Goal: Check status: Check status

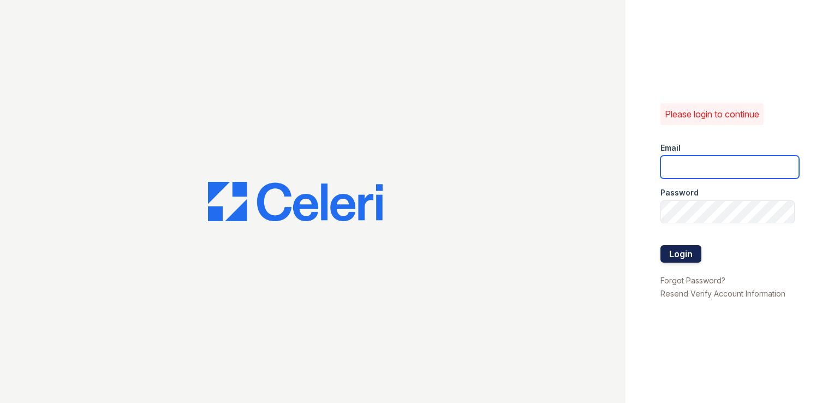
type input "[DOMAIN_NAME][EMAIL_ADDRESS][DOMAIN_NAME]"
click at [677, 258] on button "Login" at bounding box center [680, 253] width 41 height 17
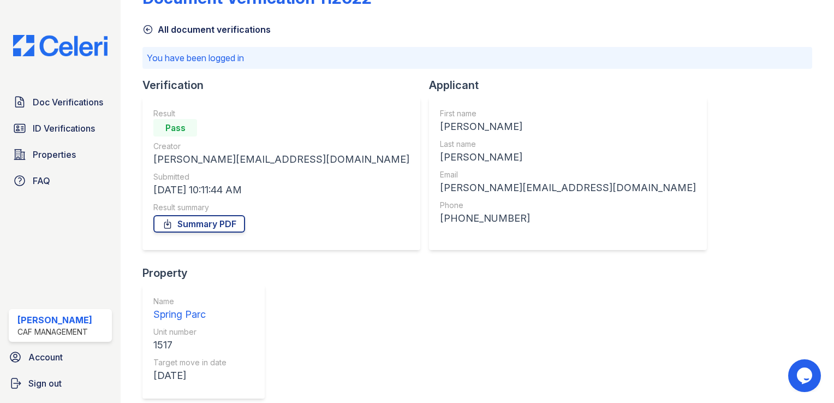
scroll to position [35, 0]
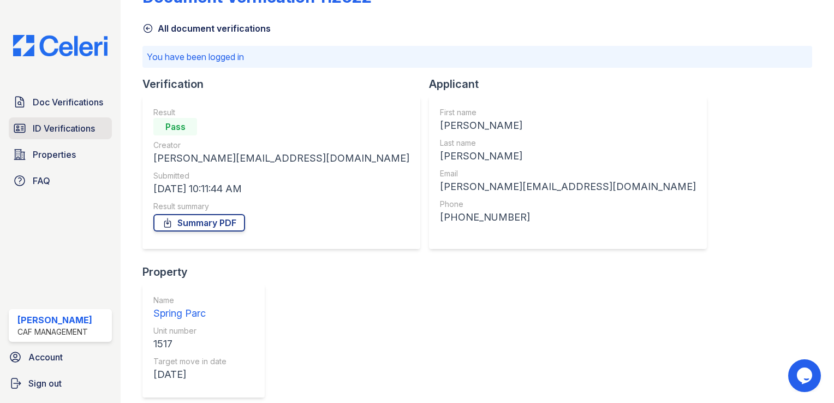
click at [44, 125] on span "ID Verifications" at bounding box center [64, 128] width 62 height 13
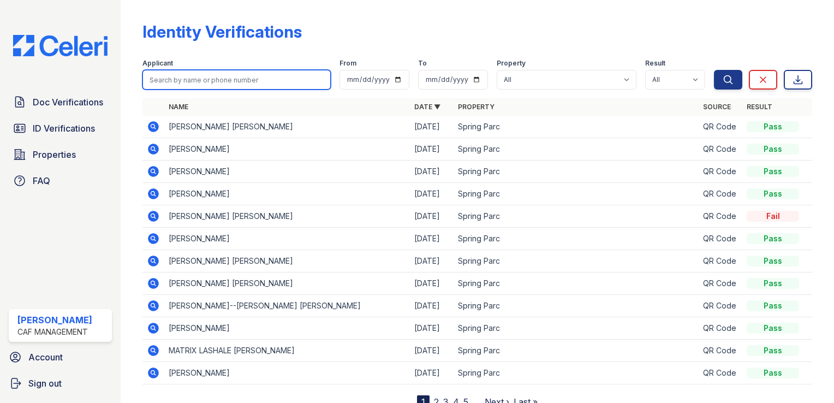
click at [220, 75] on input "search" at bounding box center [236, 80] width 188 height 20
type input "[PERSON_NAME]"
click at [714, 70] on button "Search" at bounding box center [728, 80] width 28 height 20
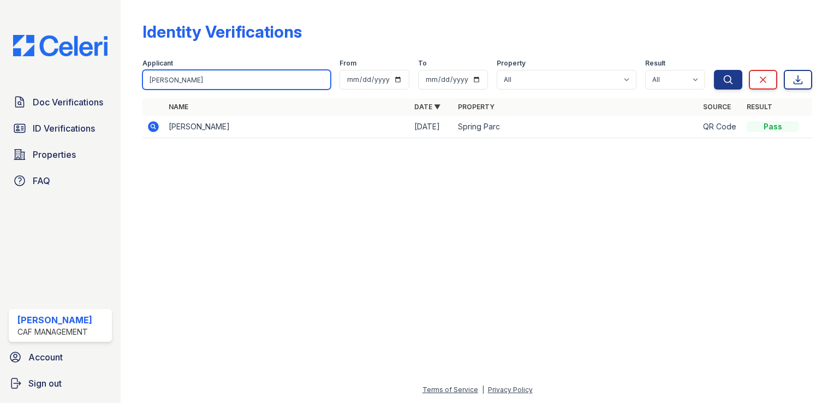
drag, startPoint x: 210, startPoint y: 77, endPoint x: 79, endPoint y: 73, distance: 131.0
click at [79, 73] on div "Doc Verifications ID Verifications Properties FAQ Soraya Villanueva CAF Managem…" at bounding box center [417, 201] width 834 height 403
type input "cristian"
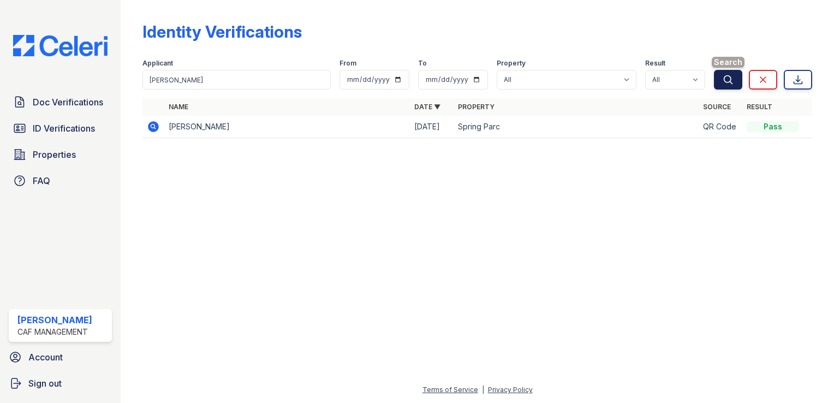
click at [723, 73] on button "Search" at bounding box center [728, 80] width 28 height 20
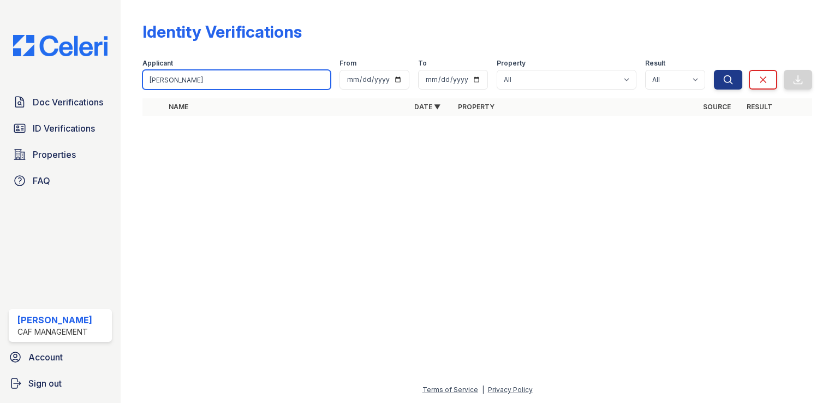
drag, startPoint x: 189, startPoint y: 82, endPoint x: 71, endPoint y: 62, distance: 119.0
click at [71, 62] on div "Doc Verifications ID Verifications Properties FAQ Soraya Villanueva CAF Managem…" at bounding box center [417, 201] width 834 height 403
type input "[PERSON_NAME]"
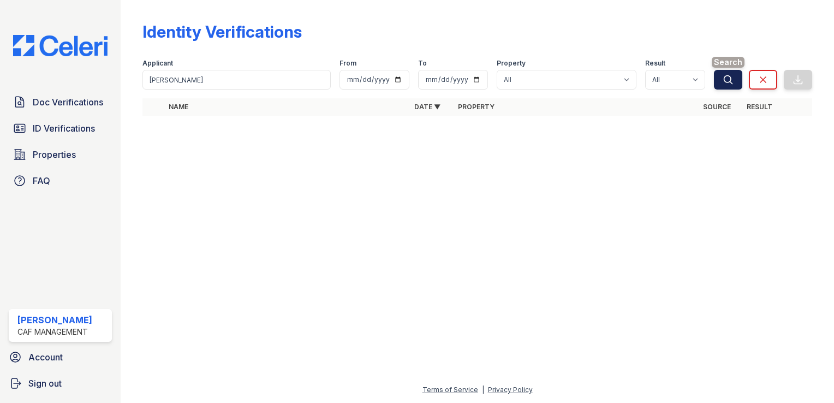
click at [729, 79] on icon "submit" at bounding box center [728, 79] width 11 height 11
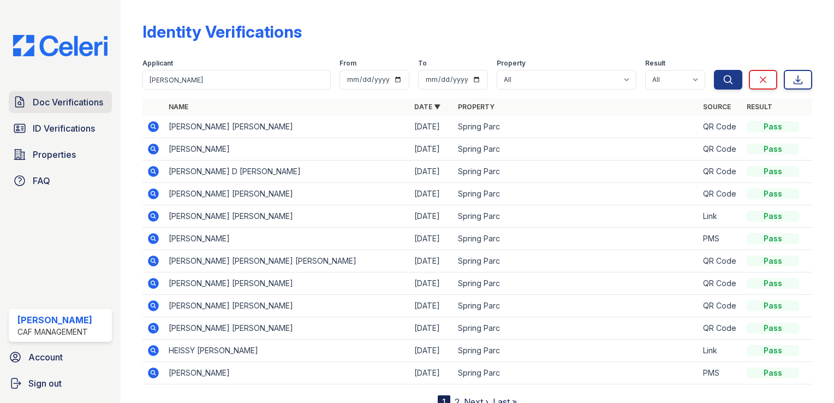
click at [71, 99] on span "Doc Verifications" at bounding box center [68, 102] width 70 height 13
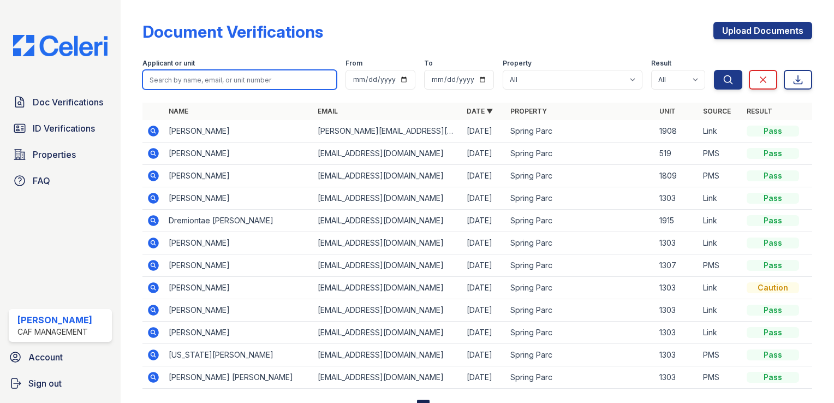
click at [201, 77] on input "search" at bounding box center [239, 80] width 194 height 20
type input "cristian"
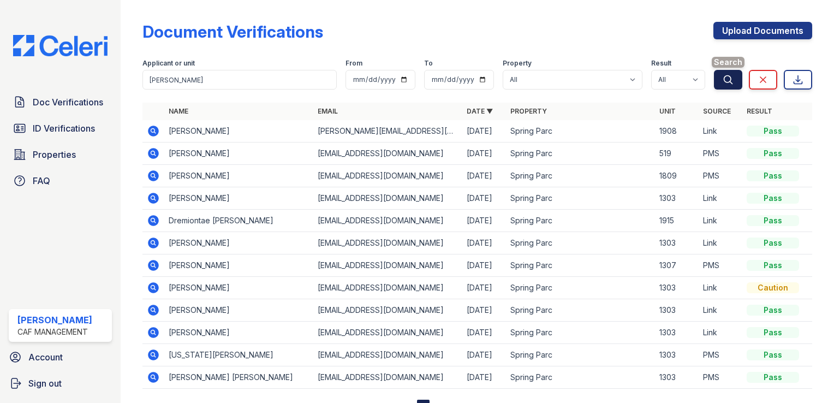
click at [723, 74] on icon "submit" at bounding box center [728, 79] width 11 height 11
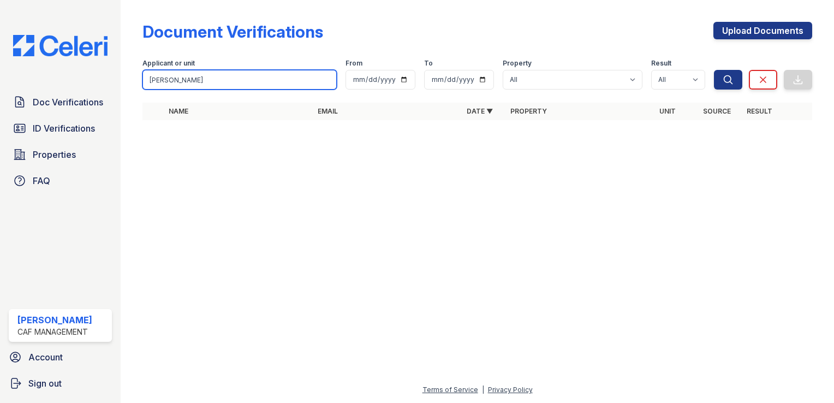
drag, startPoint x: 199, startPoint y: 76, endPoint x: 2, endPoint y: 92, distance: 197.1
click at [2, 92] on div "Doc Verifications ID Verifications Properties FAQ Soraya Villanueva CAF Managem…" at bounding box center [417, 201] width 834 height 403
type input "misael"
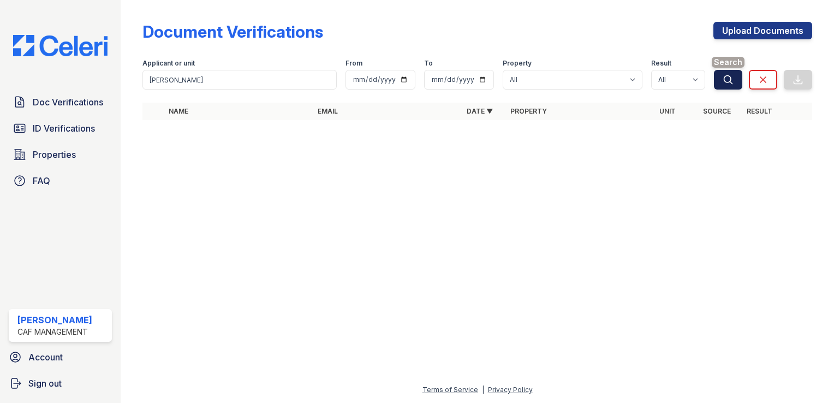
click at [731, 79] on icon "submit" at bounding box center [728, 79] width 8 height 8
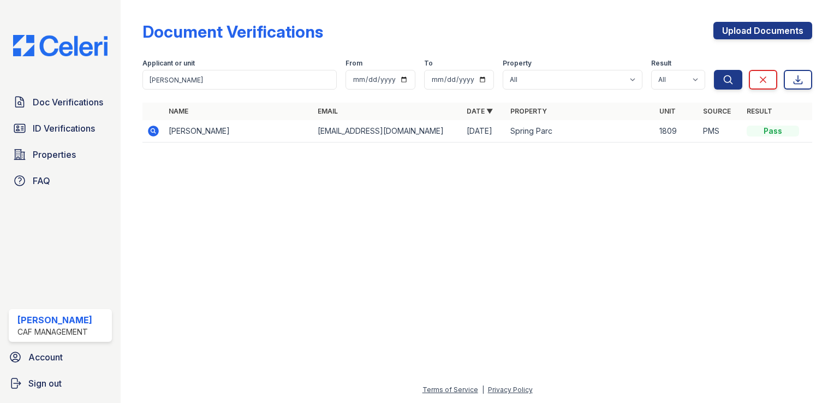
click at [151, 134] on icon at bounding box center [153, 131] width 11 height 11
